Goal: Task Accomplishment & Management: Use online tool/utility

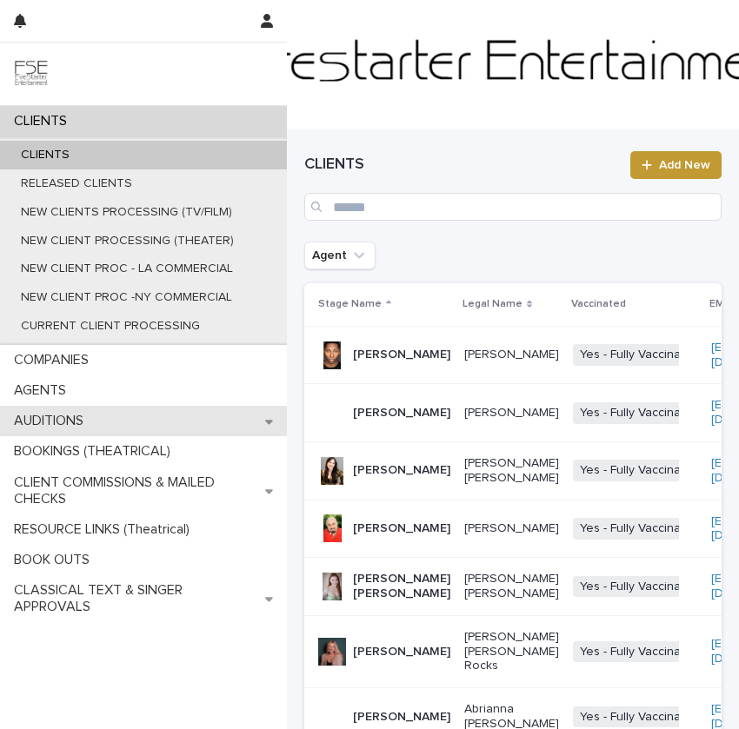
click at [229, 415] on div "AUDITIONS" at bounding box center [143, 421] width 287 height 30
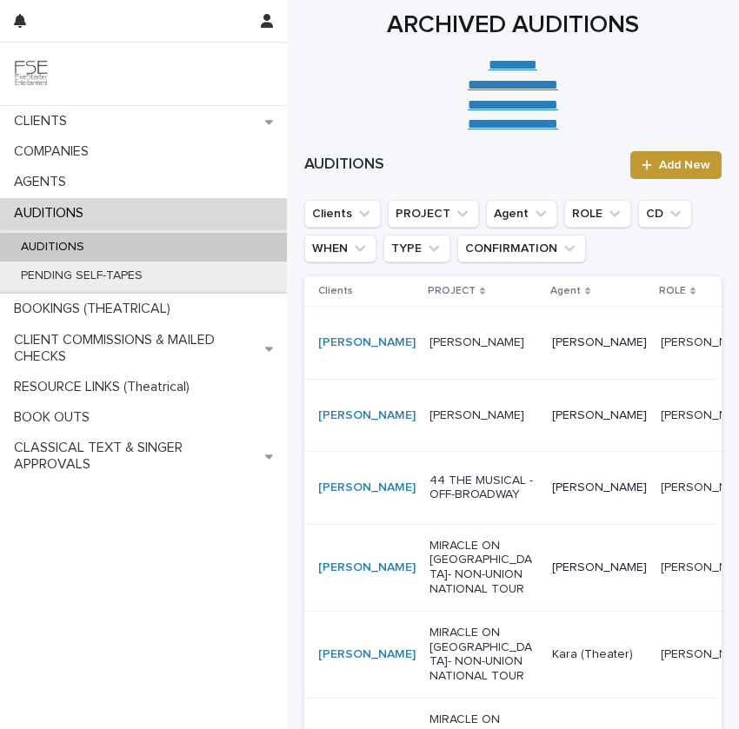
click at [426, 376] on td "[PERSON_NAME]" at bounding box center [483, 343] width 123 height 72
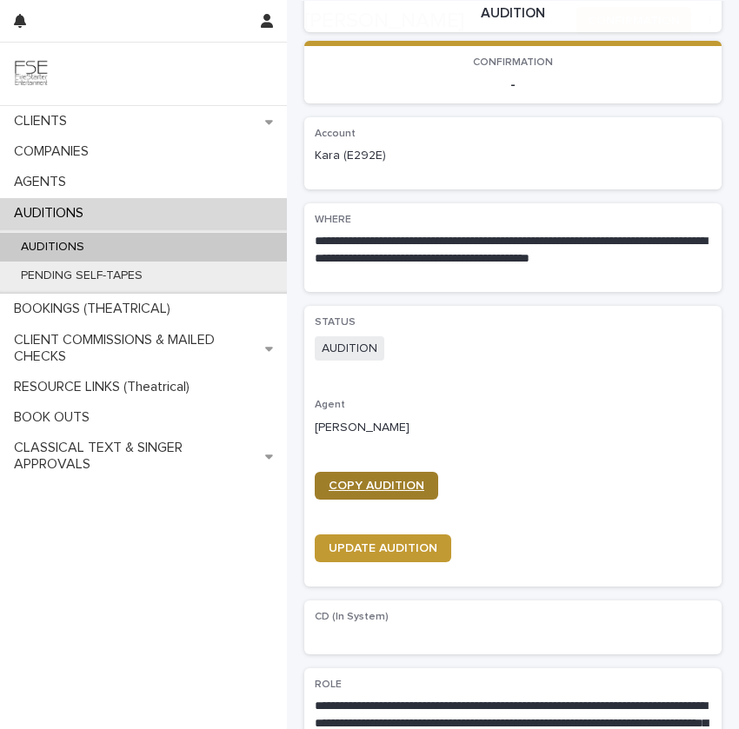
scroll to position [441, 0]
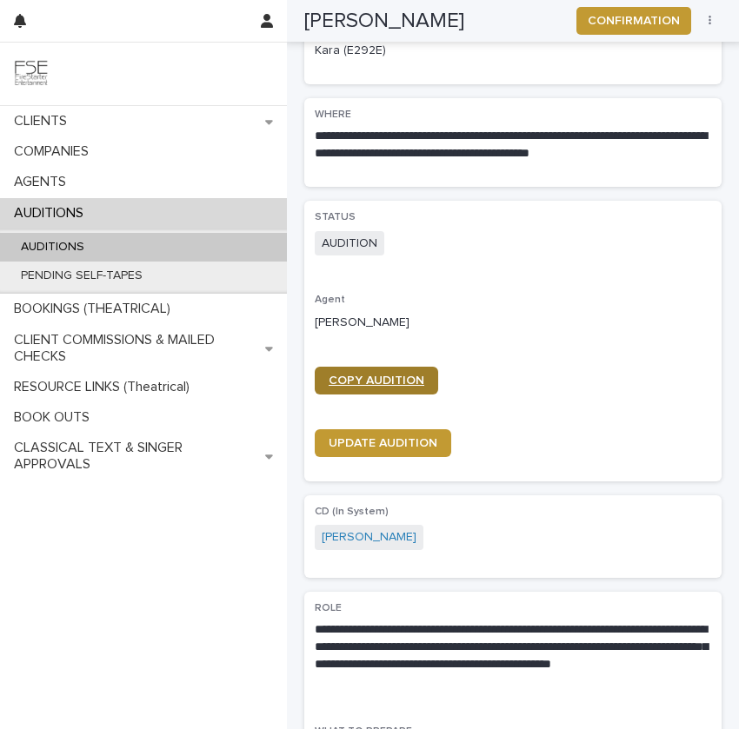
click at [385, 386] on link "COPY AUDITION" at bounding box center [376, 381] width 123 height 28
